Goal: Entertainment & Leisure: Consume media (video, audio)

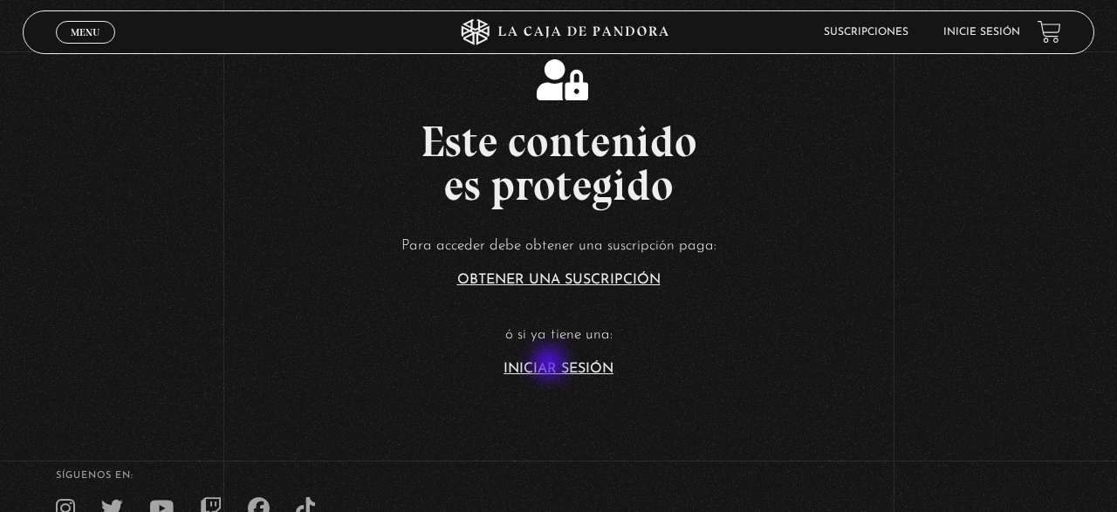
click at [551, 365] on link "Iniciar Sesión" at bounding box center [559, 369] width 110 height 14
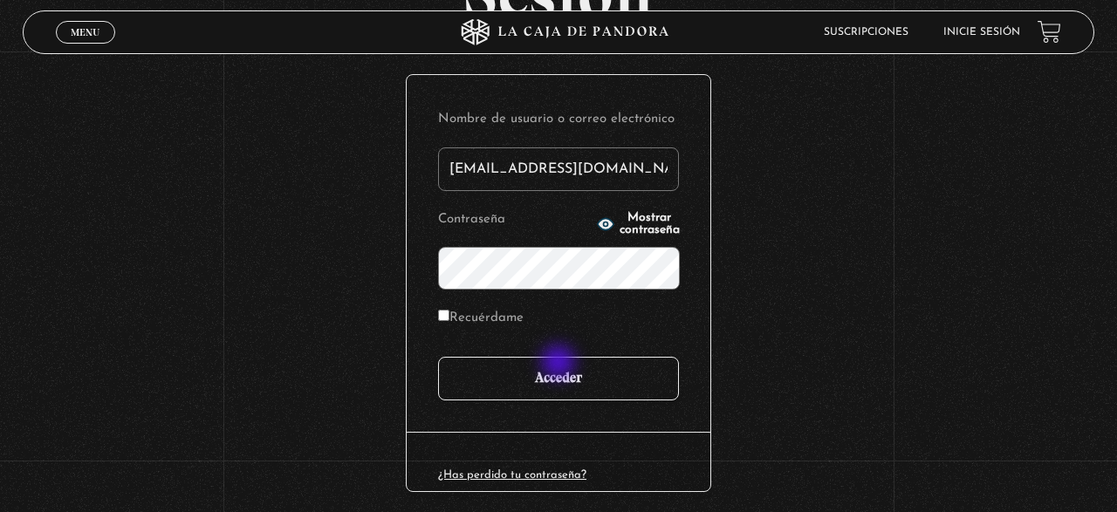
scroll to position [182, 0]
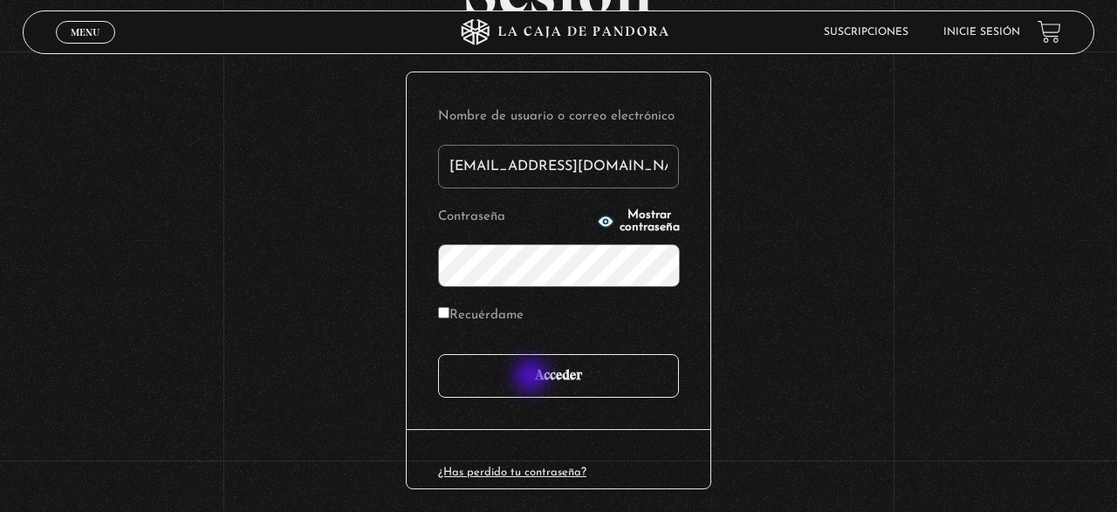
type input "[EMAIL_ADDRESS][DOMAIN_NAME]"
click at [533, 378] on input "Acceder" at bounding box center [558, 376] width 241 height 44
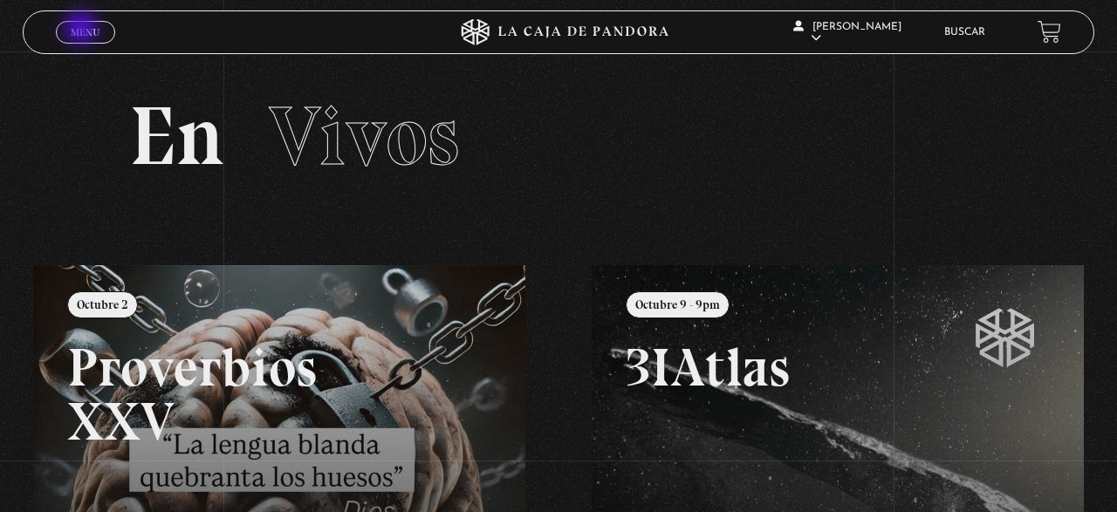
click at [83, 30] on span "Menu" at bounding box center [85, 32] width 29 height 10
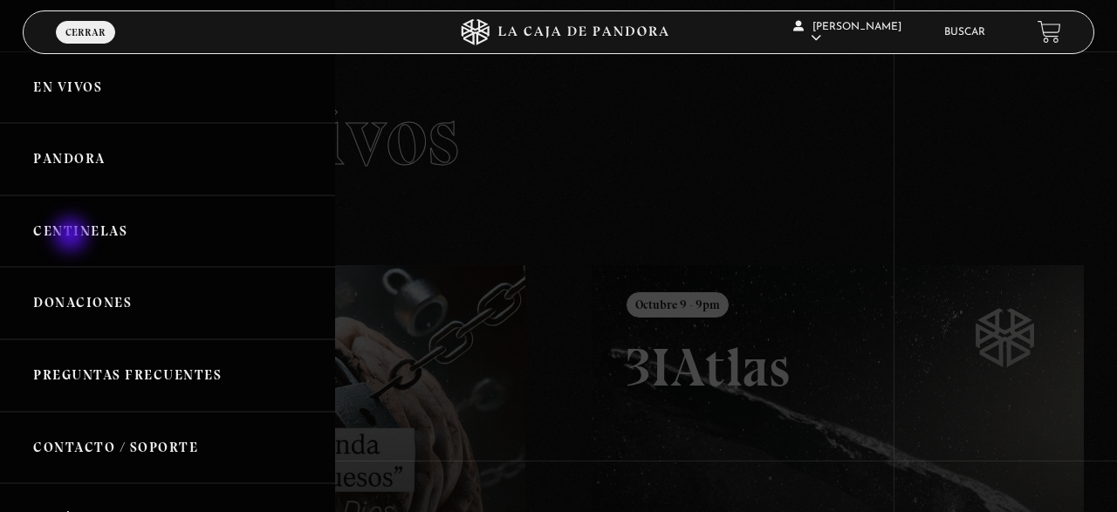
click at [72, 236] on link "Centinelas" at bounding box center [167, 231] width 335 height 72
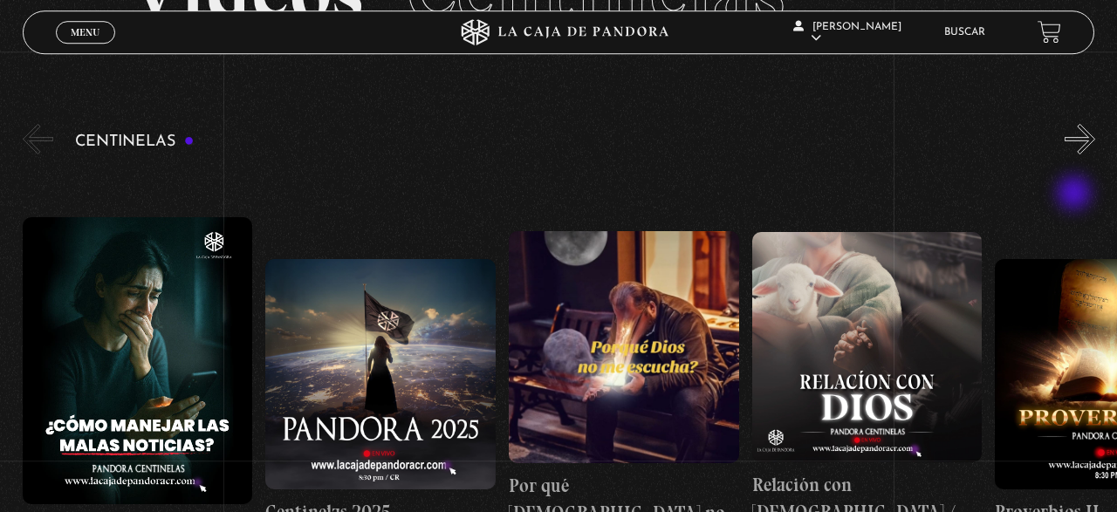
scroll to position [182, 0]
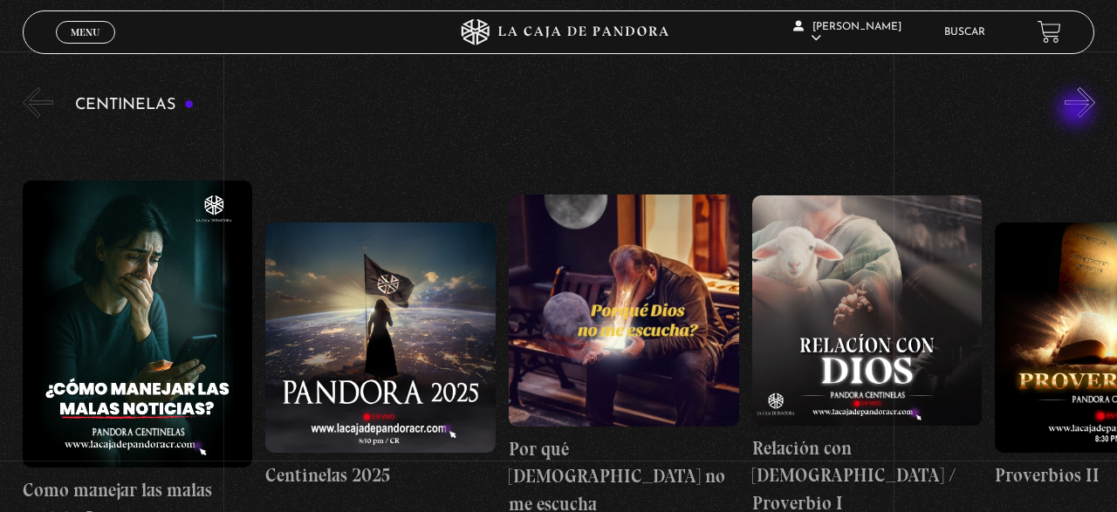
click at [1078, 111] on button "»" at bounding box center [1080, 102] width 31 height 31
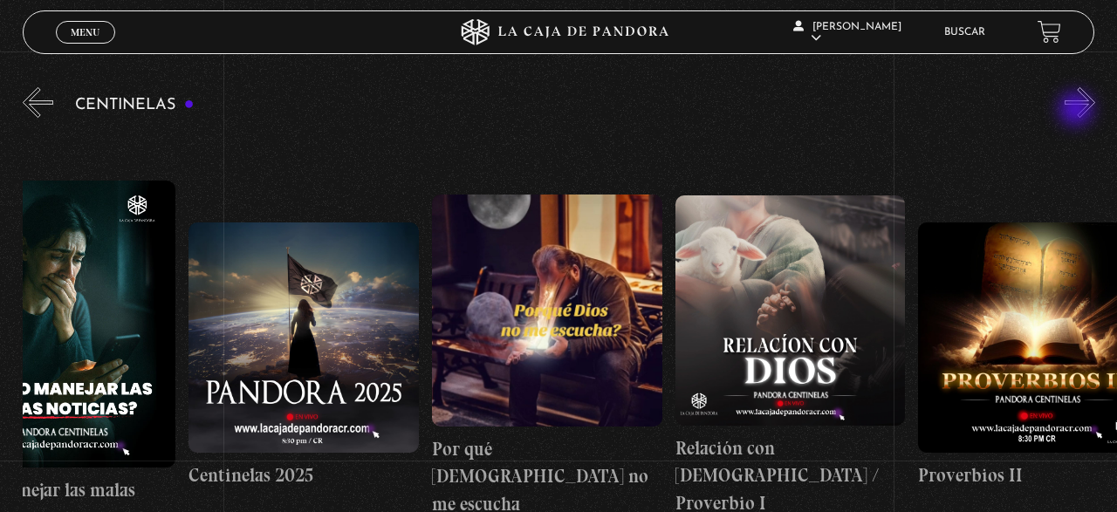
click at [1078, 111] on button "»" at bounding box center [1080, 102] width 31 height 31
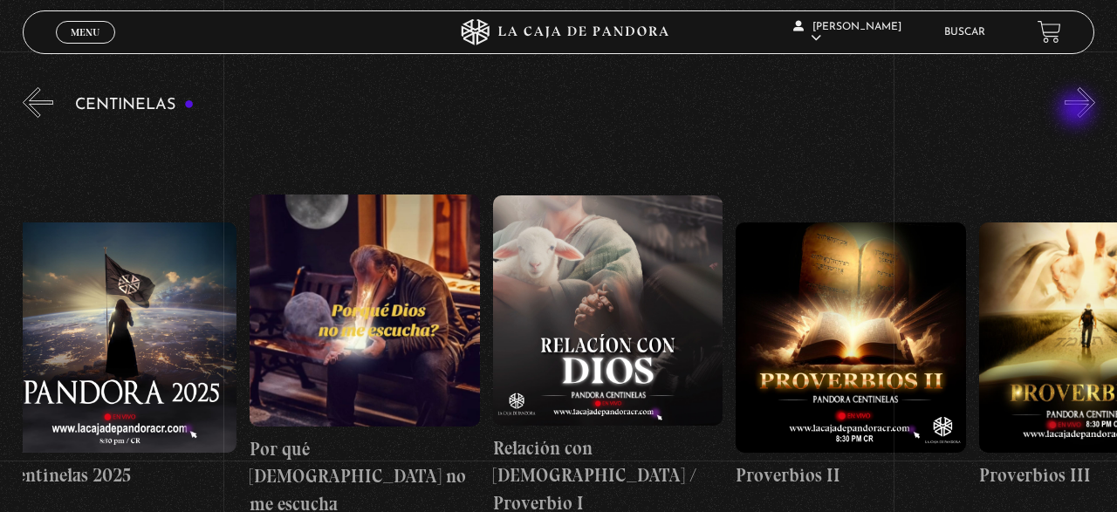
click at [1078, 111] on button "»" at bounding box center [1080, 102] width 31 height 31
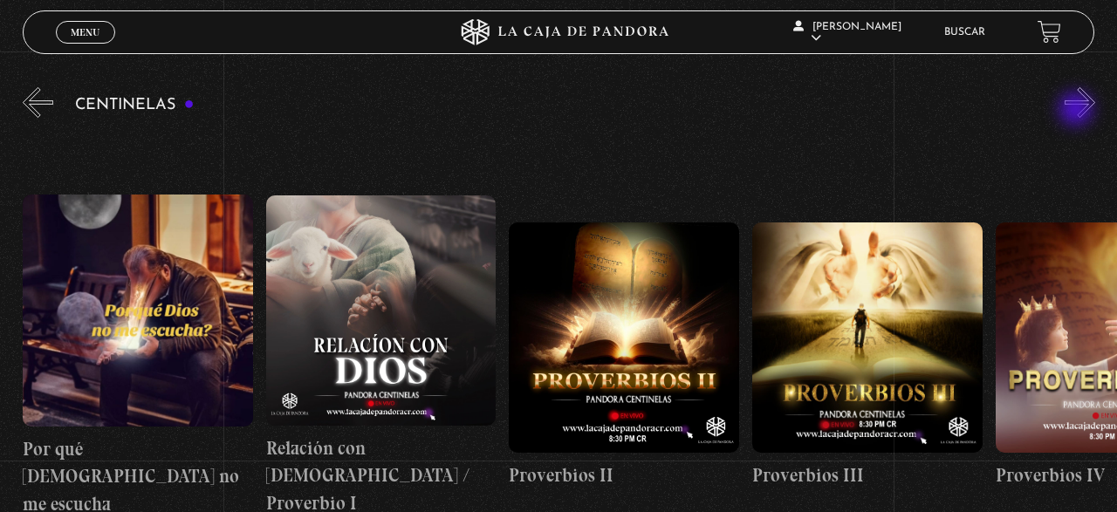
click at [1078, 111] on button "»" at bounding box center [1080, 102] width 31 height 31
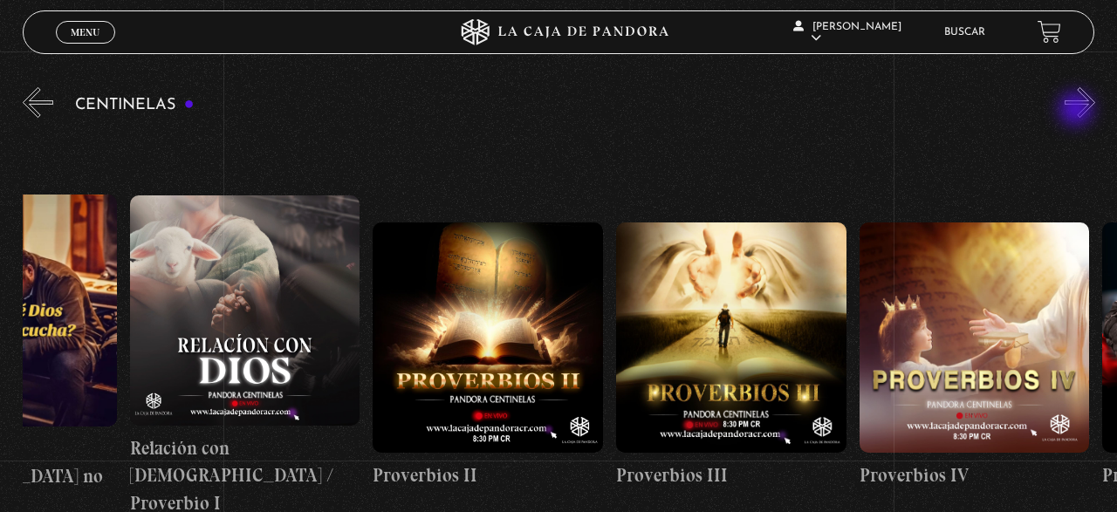
click at [1078, 111] on button "»" at bounding box center [1080, 102] width 31 height 31
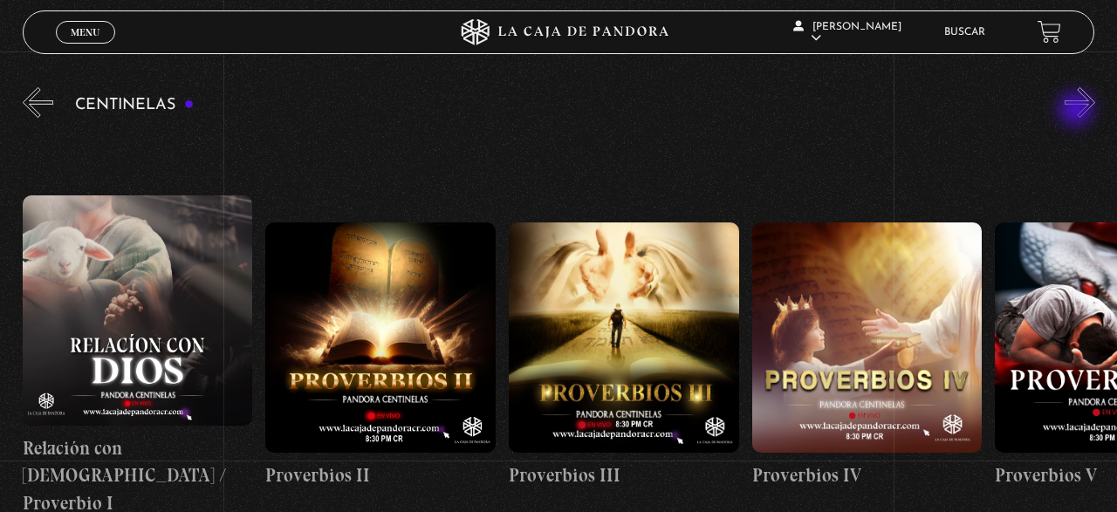
click at [1078, 111] on button "»" at bounding box center [1080, 102] width 31 height 31
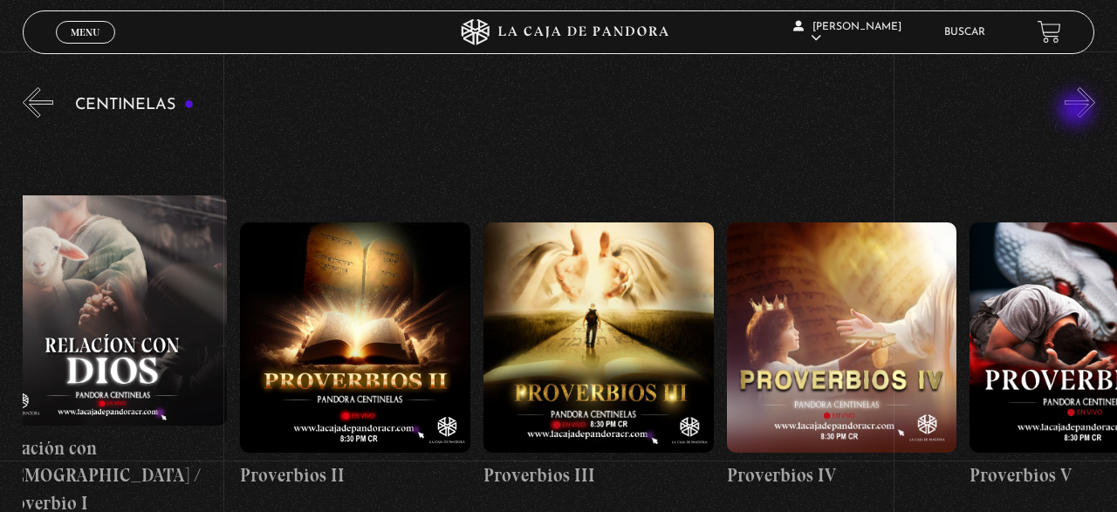
click at [1078, 111] on button "»" at bounding box center [1080, 102] width 31 height 31
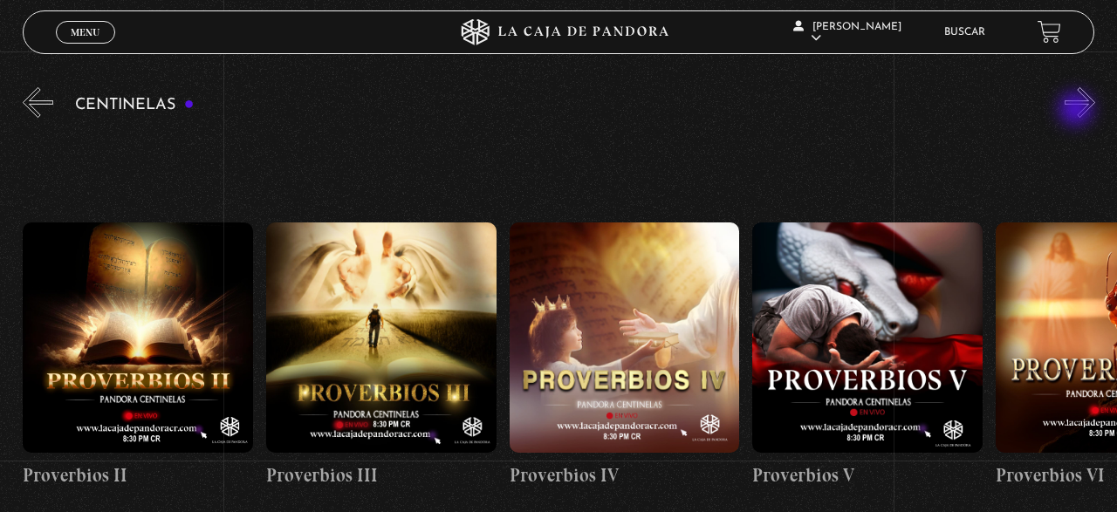
click at [1078, 111] on button "»" at bounding box center [1080, 102] width 31 height 31
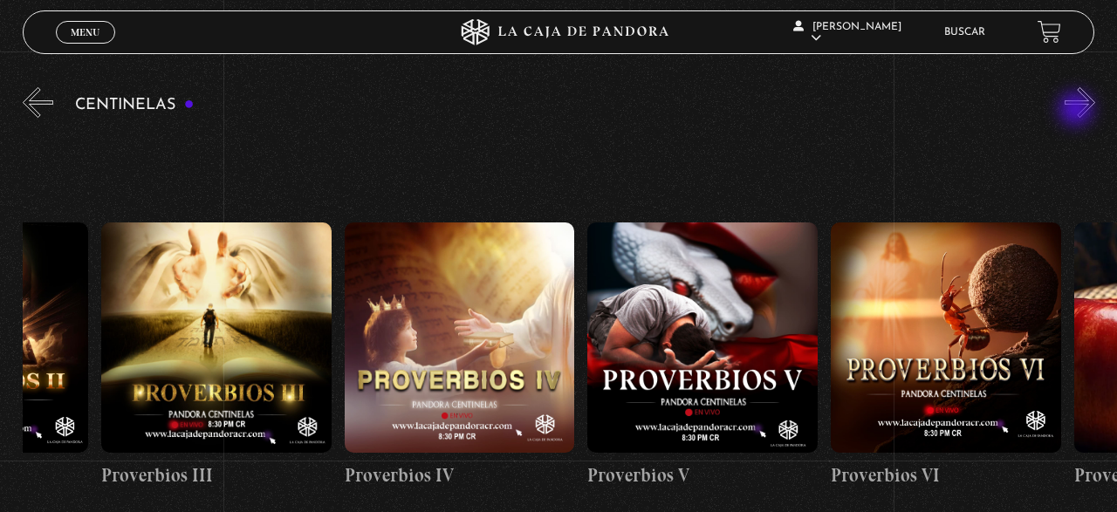
click at [1078, 111] on button "»" at bounding box center [1080, 102] width 31 height 31
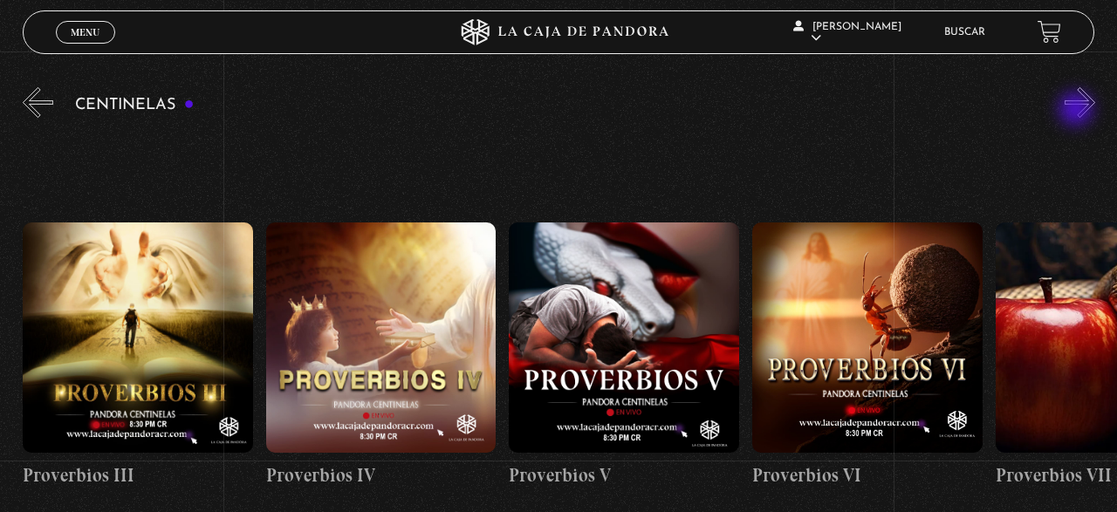
click at [1078, 111] on button "»" at bounding box center [1080, 102] width 31 height 31
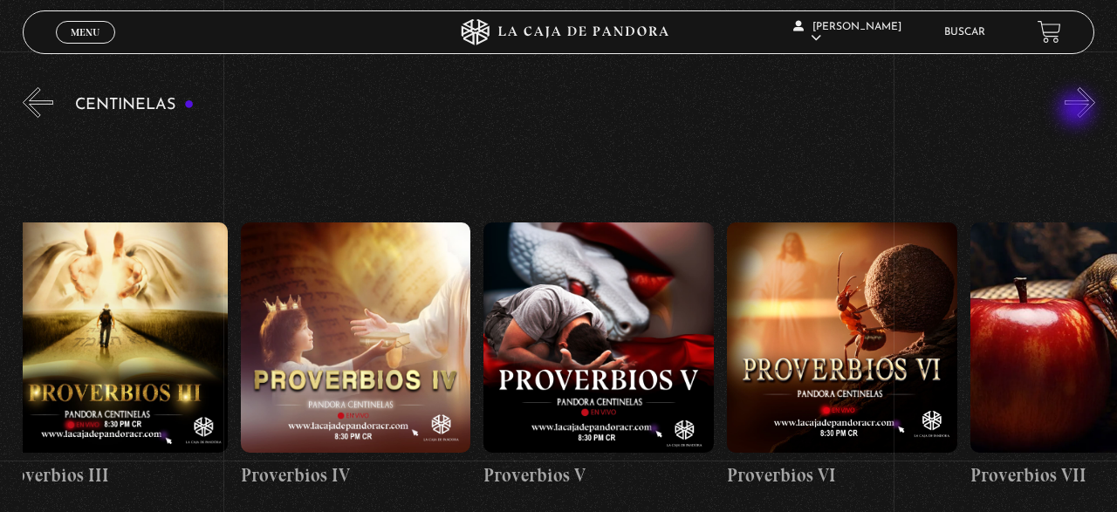
click at [1078, 111] on button "»" at bounding box center [1080, 102] width 31 height 31
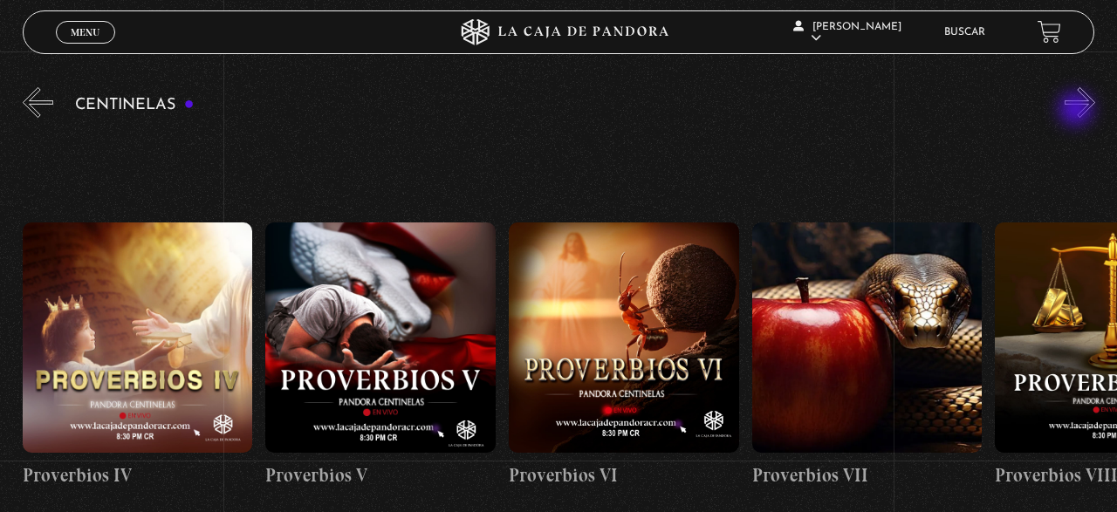
click at [1078, 111] on button "»" at bounding box center [1080, 102] width 31 height 31
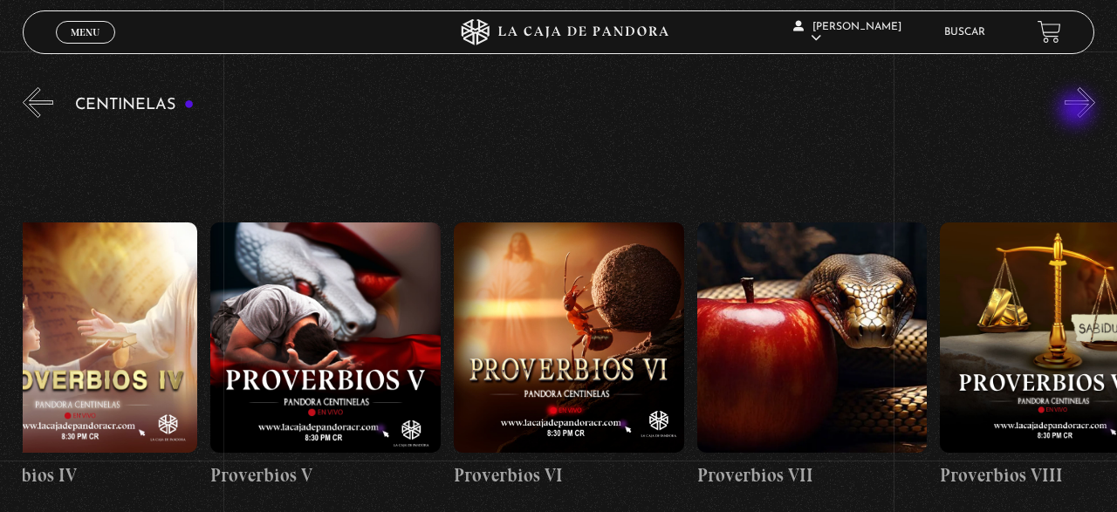
click at [1078, 111] on button "»" at bounding box center [1080, 102] width 31 height 31
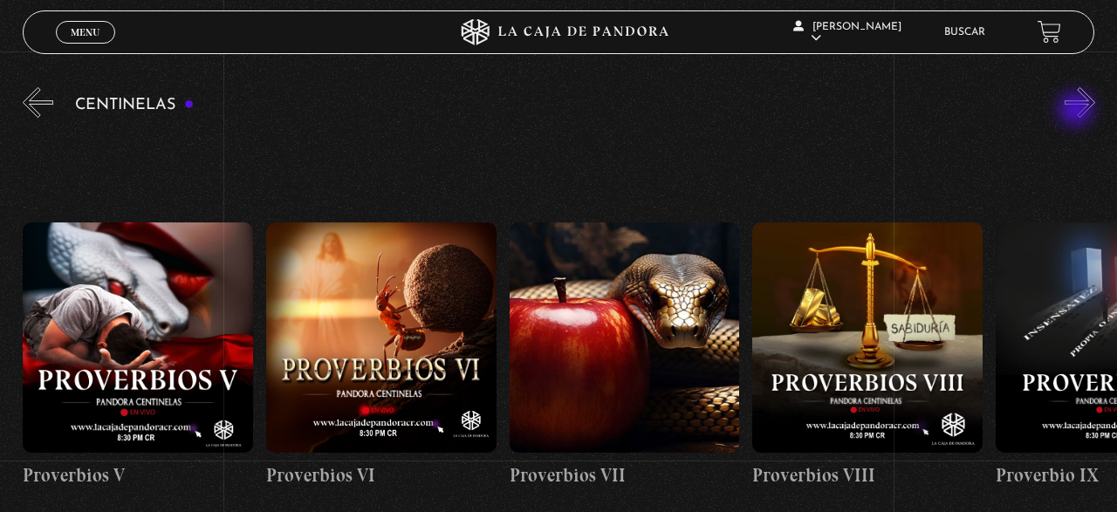
click at [1078, 111] on button "»" at bounding box center [1080, 102] width 31 height 31
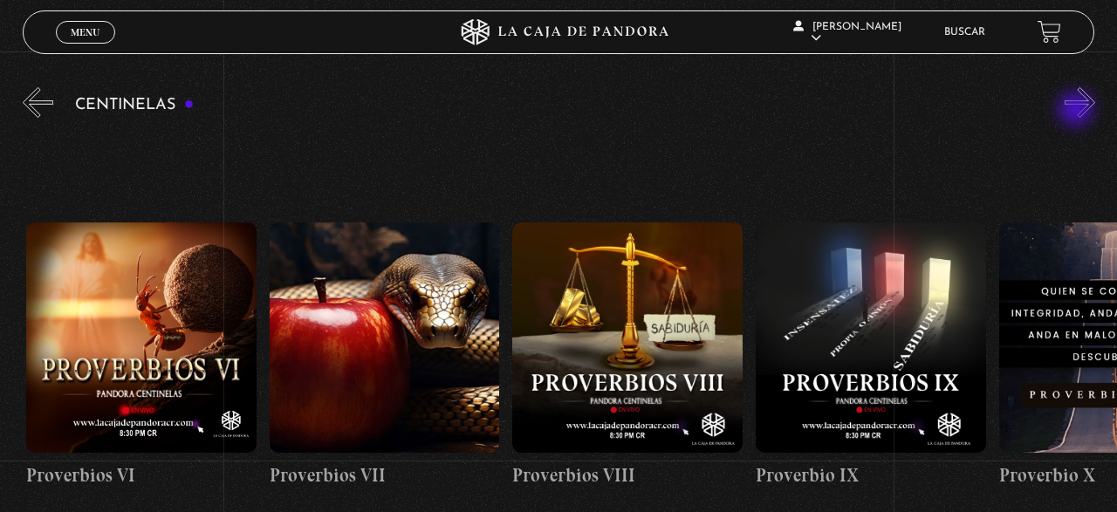
click at [1078, 111] on button "»" at bounding box center [1080, 102] width 31 height 31
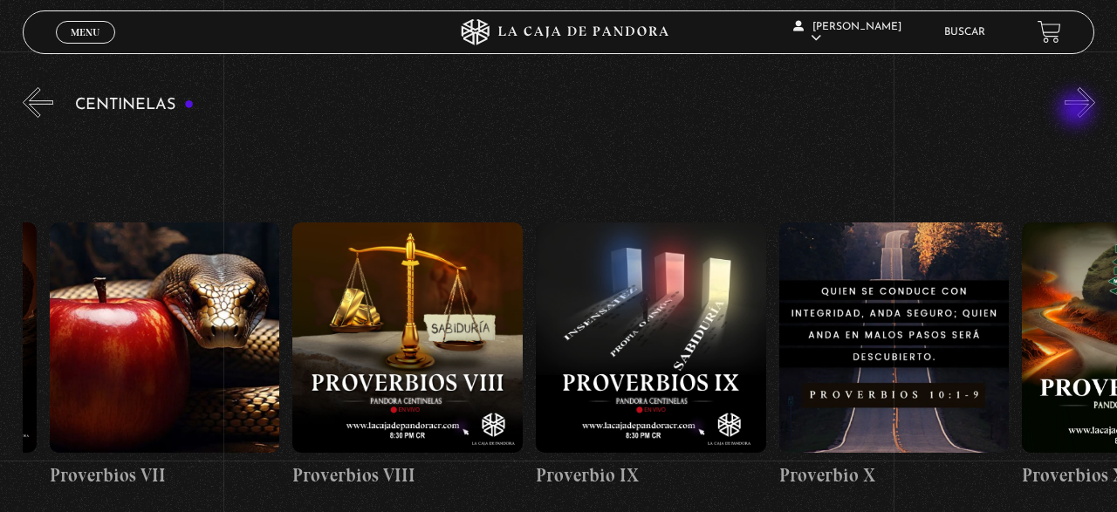
click at [1078, 111] on button "»" at bounding box center [1080, 102] width 31 height 31
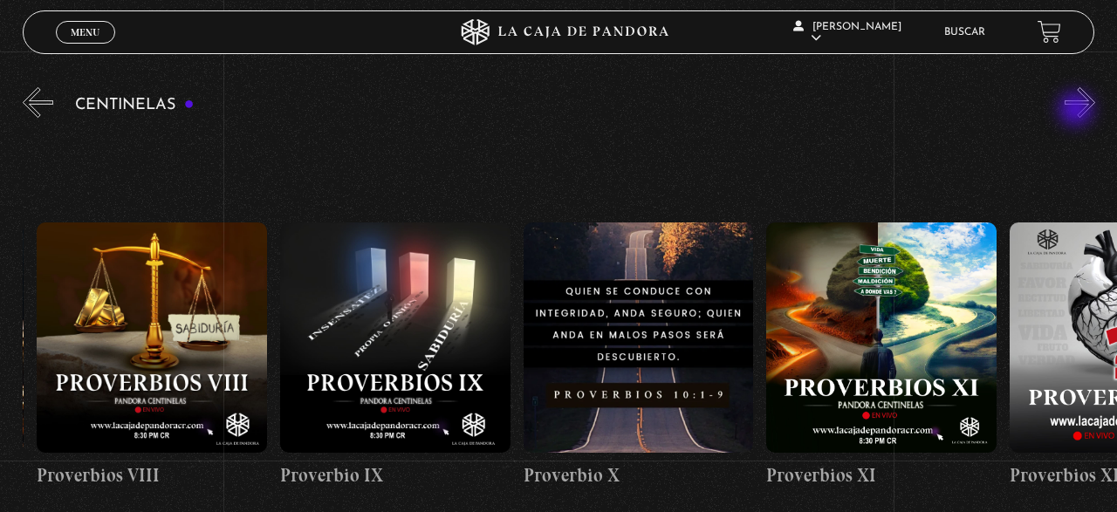
click at [1078, 111] on button "»" at bounding box center [1080, 102] width 31 height 31
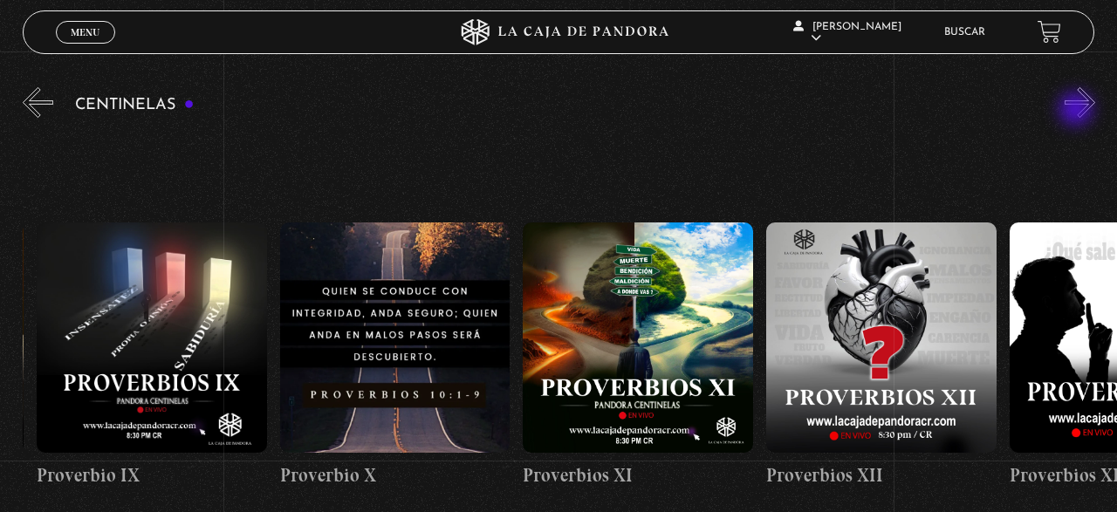
click at [1078, 111] on button "»" at bounding box center [1080, 102] width 31 height 31
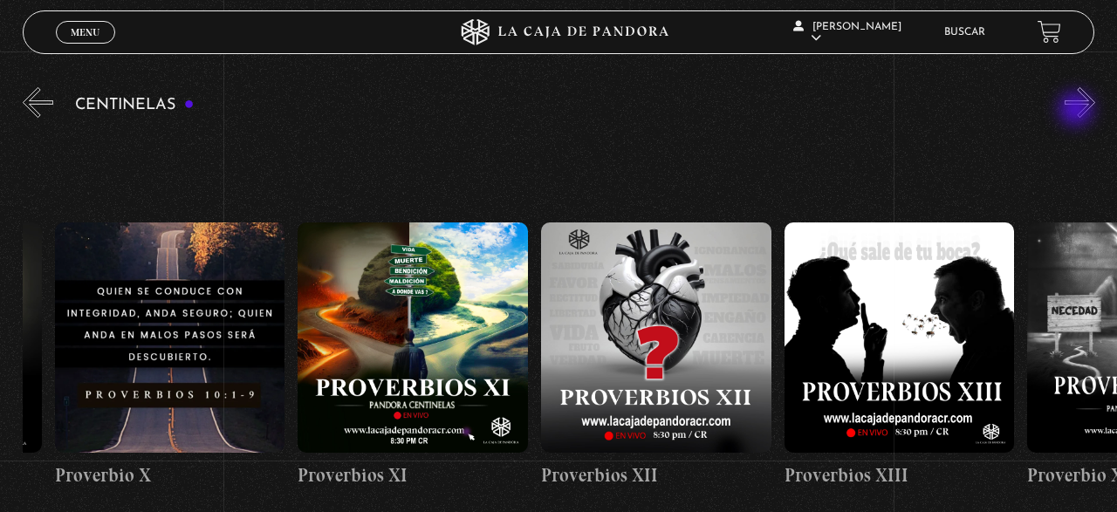
click at [1078, 111] on button "»" at bounding box center [1080, 102] width 31 height 31
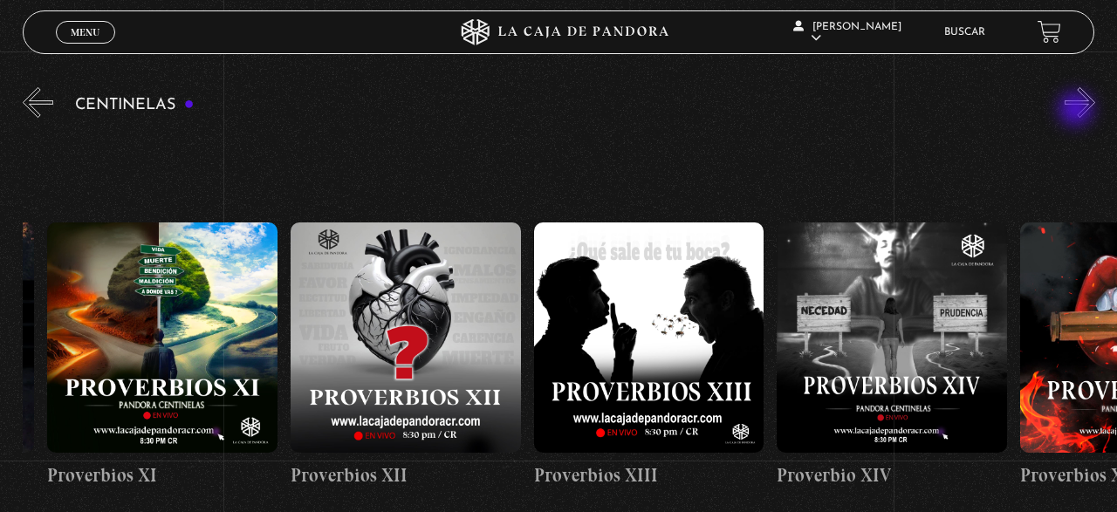
click at [1078, 111] on button "»" at bounding box center [1080, 102] width 31 height 31
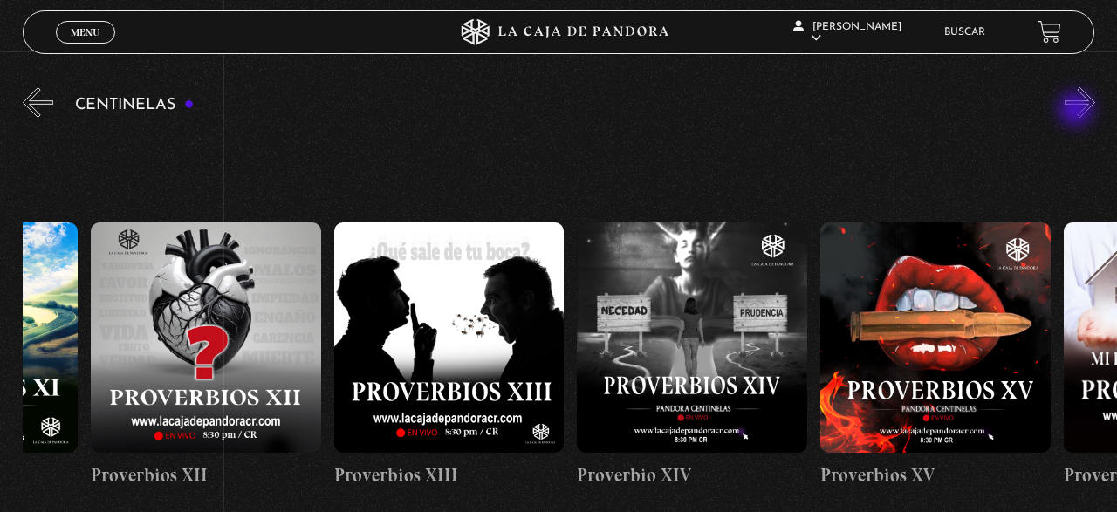
click at [1078, 111] on button "»" at bounding box center [1080, 102] width 31 height 31
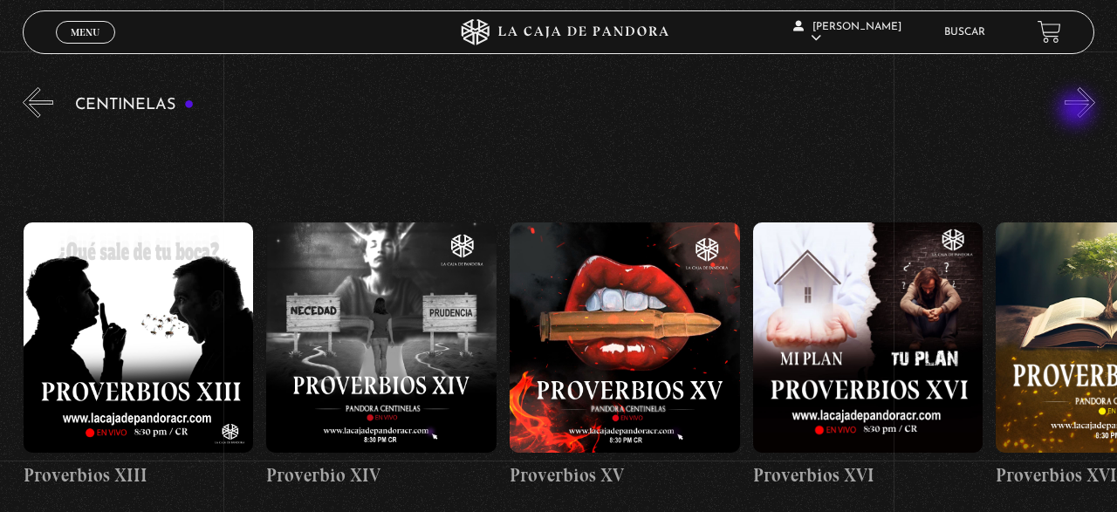
click at [1078, 111] on button "»" at bounding box center [1080, 102] width 31 height 31
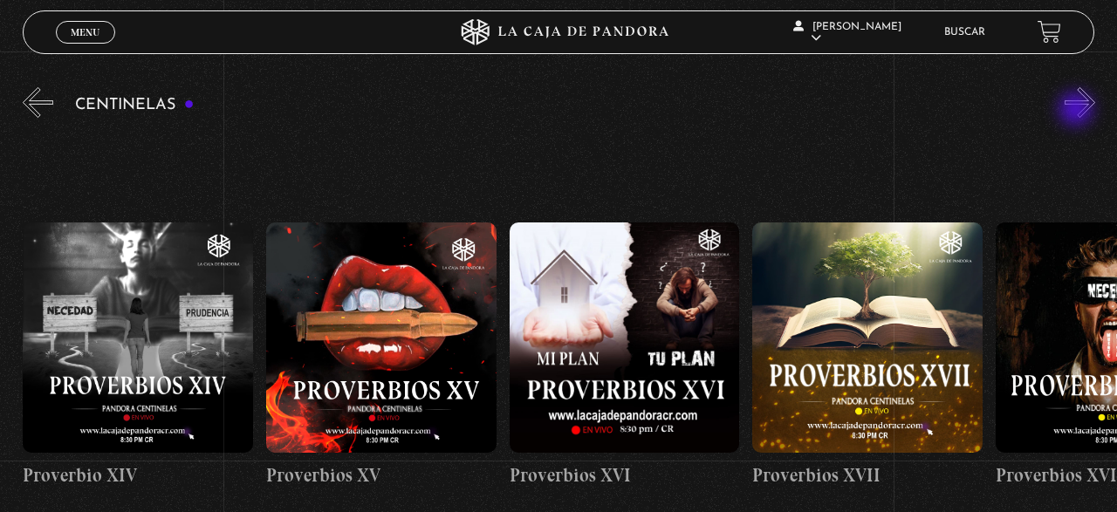
click at [1078, 111] on button "»" at bounding box center [1080, 102] width 31 height 31
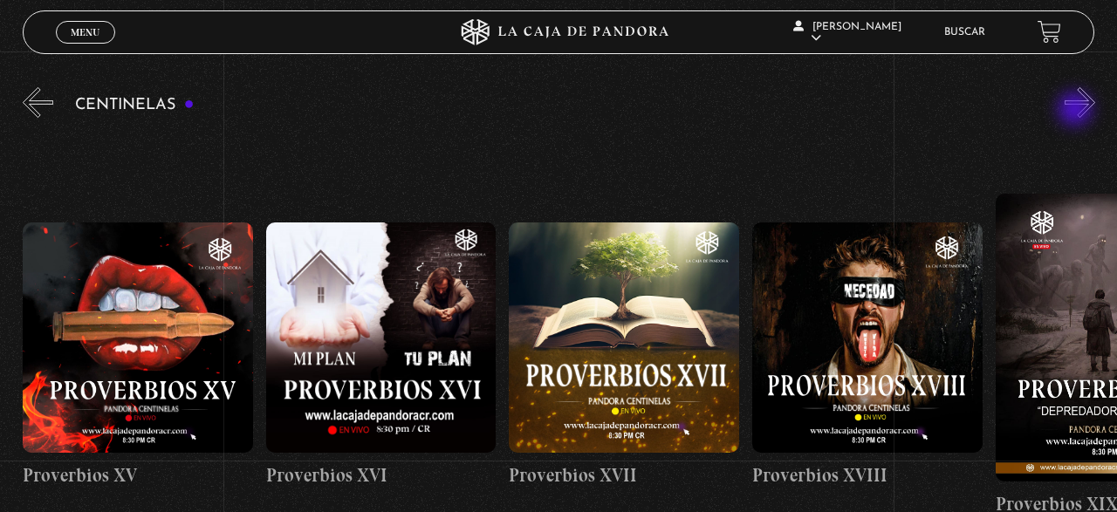
click at [1077, 111] on button "»" at bounding box center [1080, 102] width 31 height 31
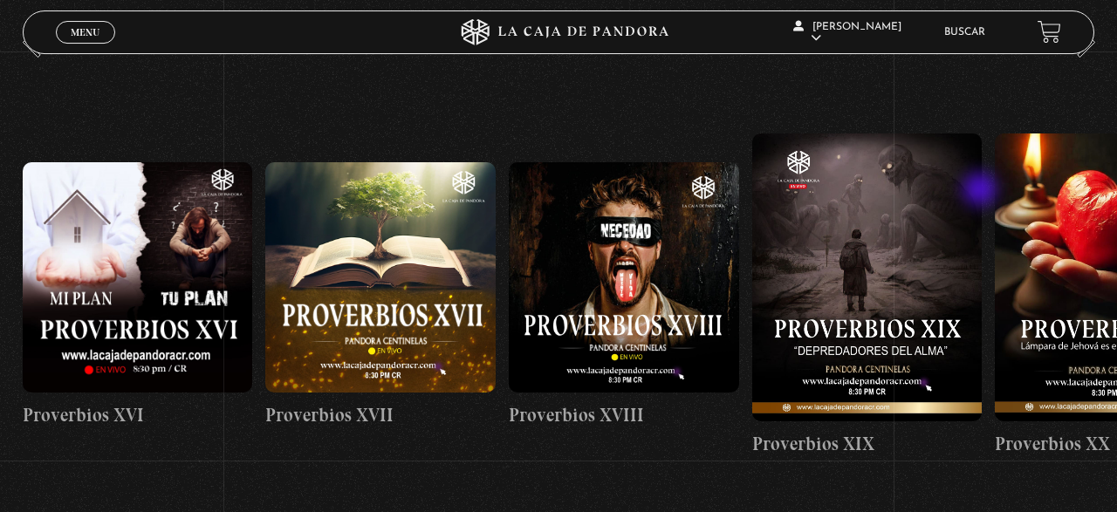
scroll to position [272, 0]
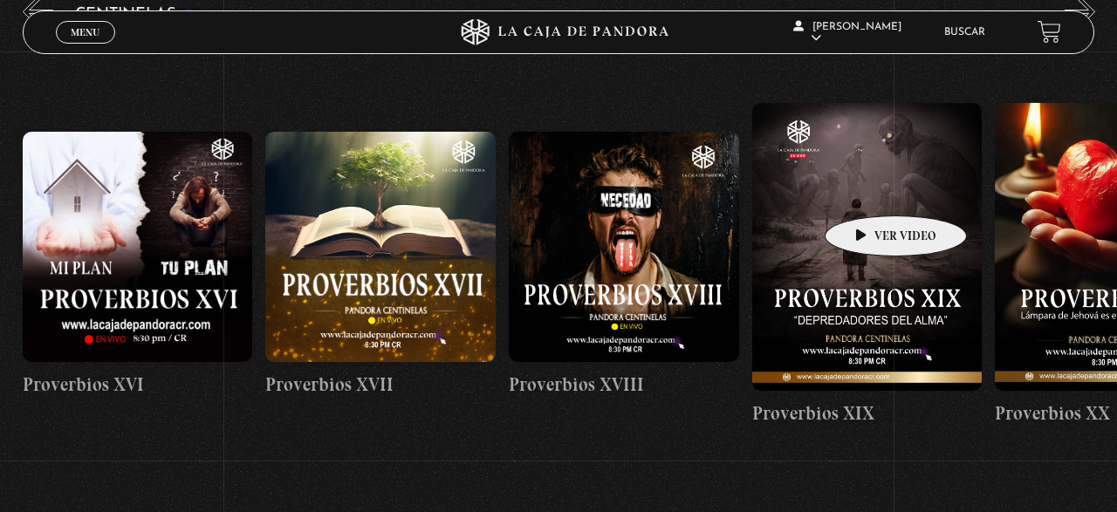
click at [868, 189] on figure at bounding box center [867, 247] width 230 height 288
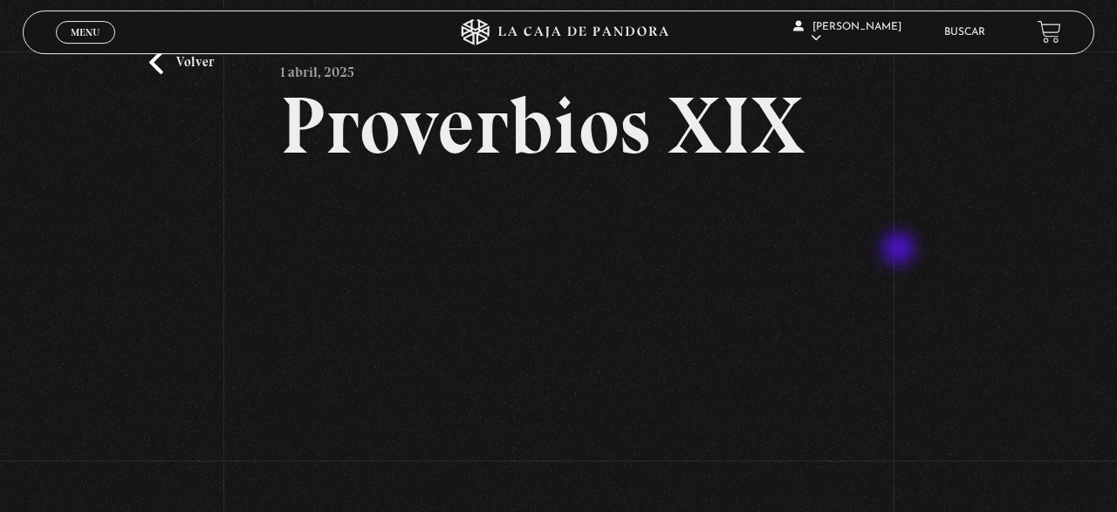
scroll to position [91, 0]
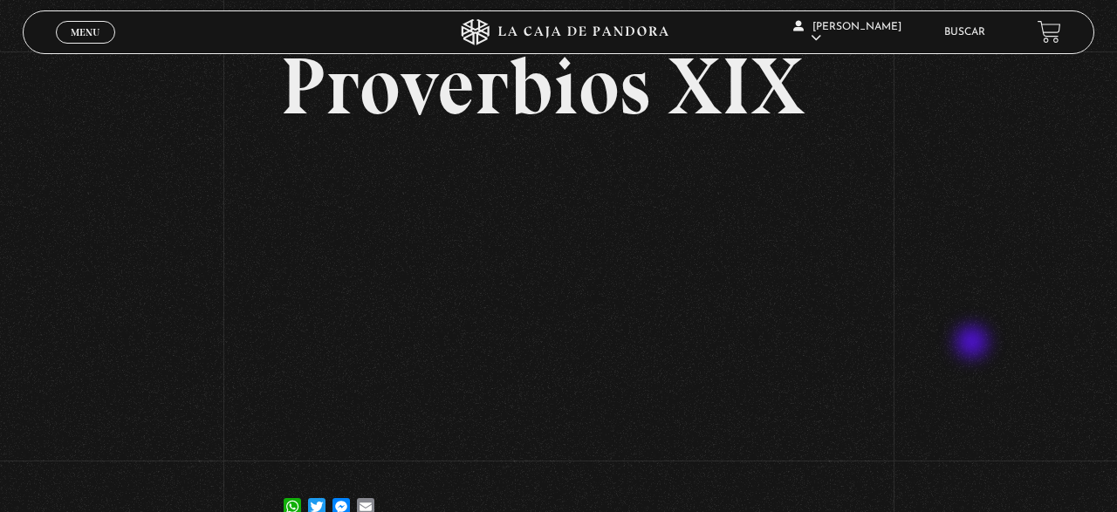
click at [974, 344] on div "Volver [DATE] Proverbios XIX WhatsApp Twitter Messenger Email" at bounding box center [558, 254] width 1117 height 586
click at [980, 32] on link "Buscar" at bounding box center [964, 32] width 41 height 10
